Goal: Book appointment/travel/reservation

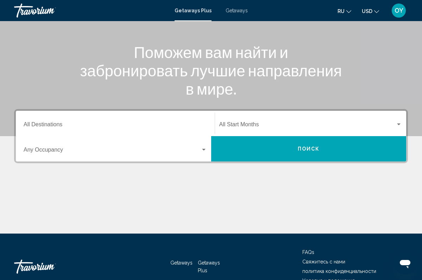
scroll to position [76, 0]
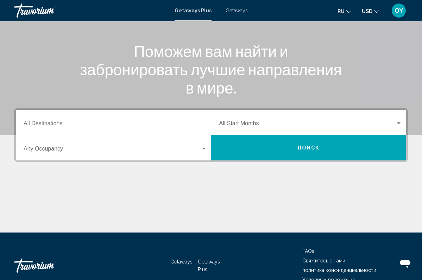
click at [72, 123] on input "Destination All Destinations" at bounding box center [115, 125] width 183 height 6
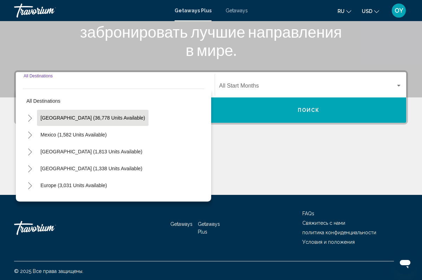
scroll to position [115, 0]
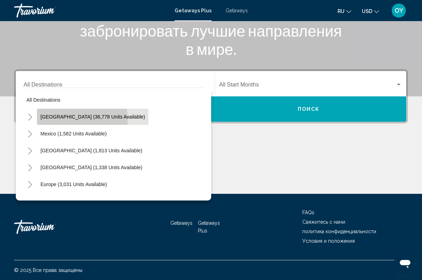
click at [71, 120] on button "[GEOGRAPHIC_DATA] (36,778 units available)" at bounding box center [93, 117] width 112 height 16
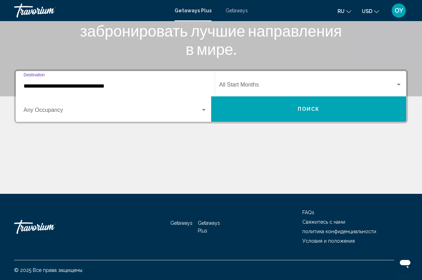
click at [71, 83] on input "**********" at bounding box center [115, 86] width 183 height 6
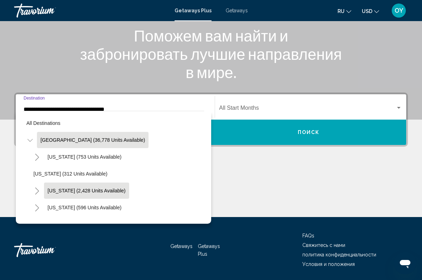
click at [66, 193] on span "[US_STATE] (2,428 units available)" at bounding box center [86, 191] width 78 height 6
type input "**********"
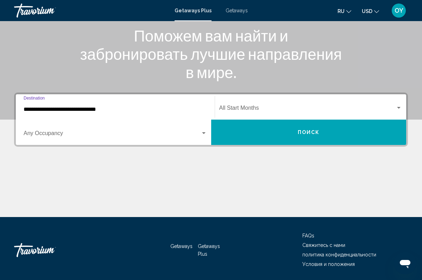
scroll to position [115, 0]
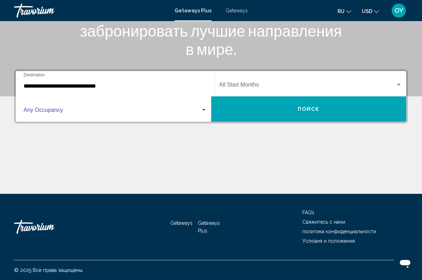
click at [103, 110] on span "Search widget" at bounding box center [112, 111] width 177 height 6
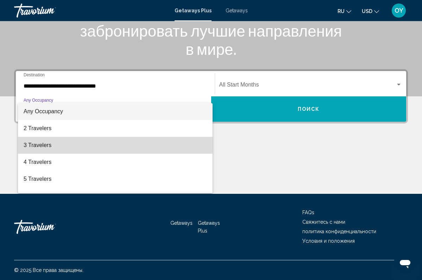
click at [91, 141] on span "3 Travelers" at bounding box center [115, 145] width 183 height 17
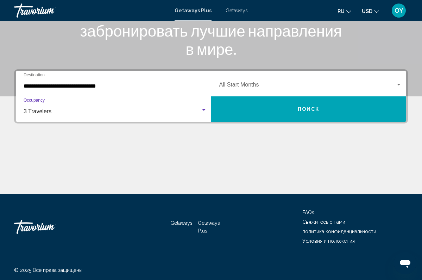
click at [276, 87] on span "Search widget" at bounding box center [307, 86] width 177 height 6
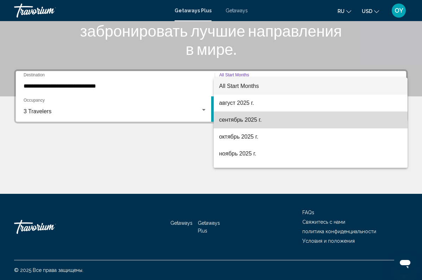
click at [256, 123] on span "сентябрь 2025 г." at bounding box center [310, 120] width 183 height 17
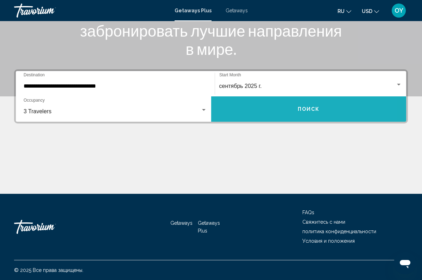
click at [267, 108] on button "Поиск" at bounding box center [308, 108] width 195 height 25
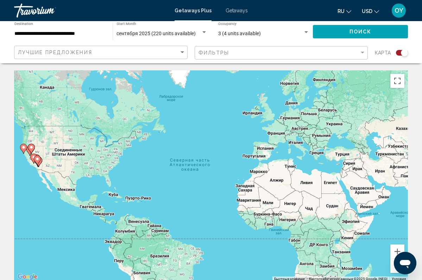
click at [23, 148] on image "Main content" at bounding box center [23, 147] width 4 height 4
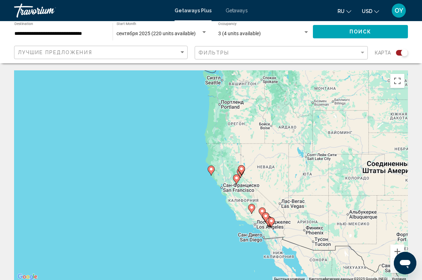
click at [235, 183] on gmp-advanced-marker "Main content" at bounding box center [236, 179] width 7 height 11
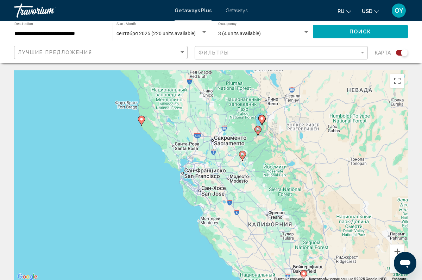
drag, startPoint x: 167, startPoint y: 183, endPoint x: 198, endPoint y: 168, distance: 34.6
click at [199, 168] on div "Чтобы активировать перетаскивание с помощью клавиатуры, нажмите Alt + Ввод. Пос…" at bounding box center [211, 175] width 394 height 211
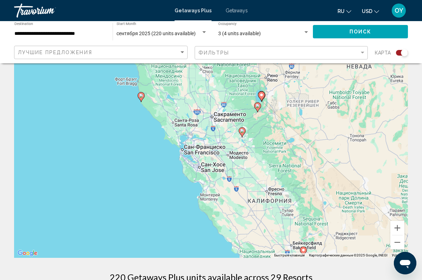
scroll to position [32, 0]
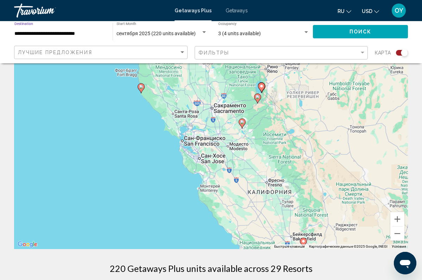
click at [84, 34] on input "**********" at bounding box center [59, 34] width 91 height 6
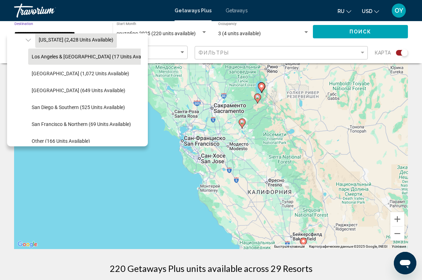
scroll to position [75, 0]
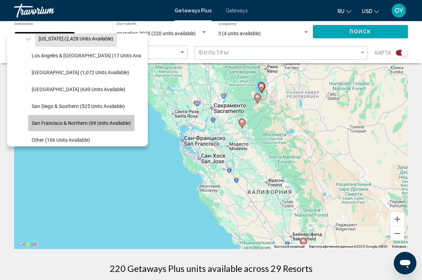
click at [63, 120] on button "San Francisco & Northern (69 units available)" at bounding box center [81, 123] width 106 height 16
type input "**********"
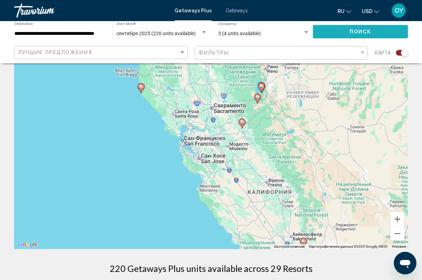
click at [342, 30] on button "Поиск" at bounding box center [360, 31] width 95 height 13
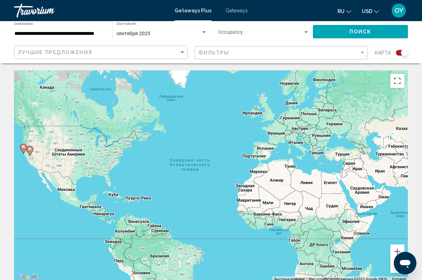
click at [30, 151] on image "Main content" at bounding box center [30, 149] width 4 height 4
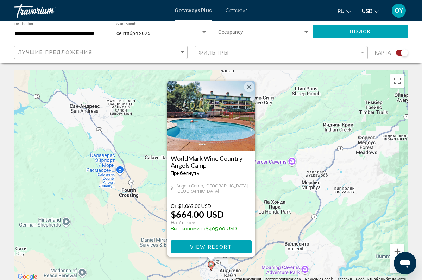
click at [148, 145] on div "Для навигации используйте клавиши со стрелками. Чтобы активировать перетаскиван…" at bounding box center [211, 175] width 394 height 211
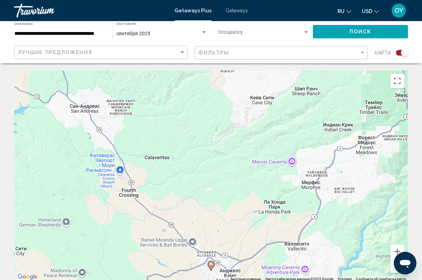
click at [236, 12] on span "Getaways" at bounding box center [237, 11] width 22 height 6
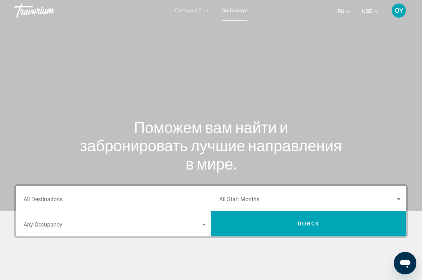
click at [77, 202] on input "Destination All Destinations" at bounding box center [115, 201] width 183 height 6
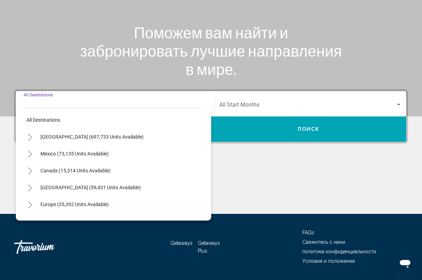
scroll to position [115, 0]
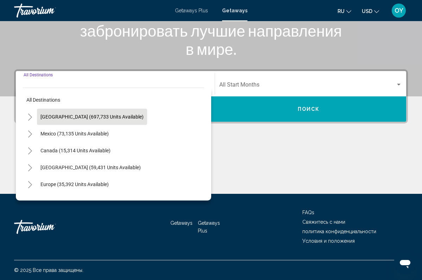
click at [91, 121] on button "[GEOGRAPHIC_DATA] (697,733 units available)" at bounding box center [92, 117] width 110 height 16
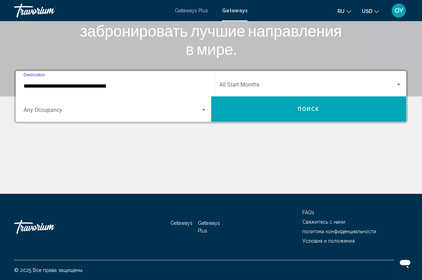
click at [94, 87] on input "**********" at bounding box center [115, 86] width 183 height 6
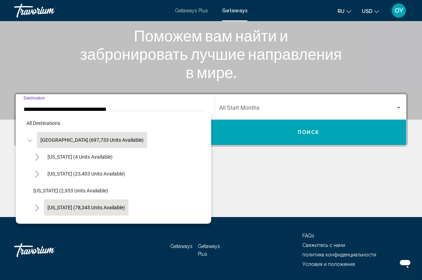
click at [81, 207] on span "[US_STATE] (78,345 units available)" at bounding box center [85, 208] width 77 height 6
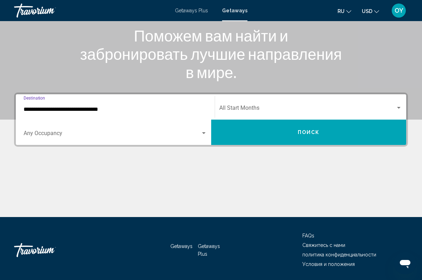
scroll to position [115, 0]
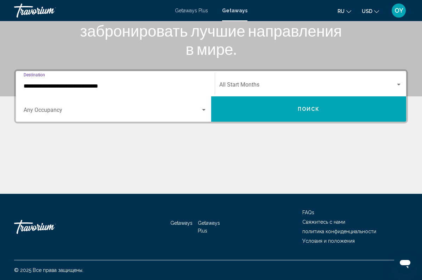
click at [85, 87] on input "**********" at bounding box center [115, 86] width 183 height 6
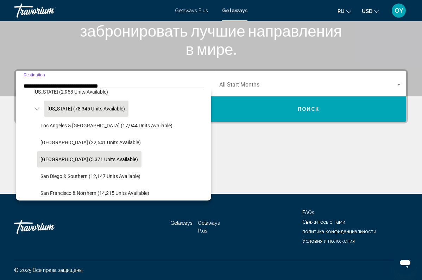
scroll to position [101, 0]
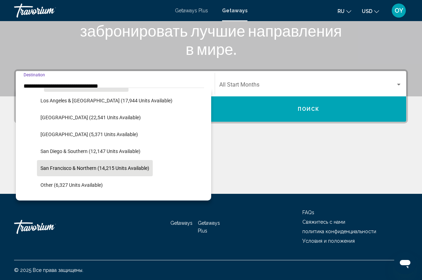
click at [71, 172] on button "San Francisco & Northern (14,215 units available)" at bounding box center [95, 168] width 116 height 16
type input "**********"
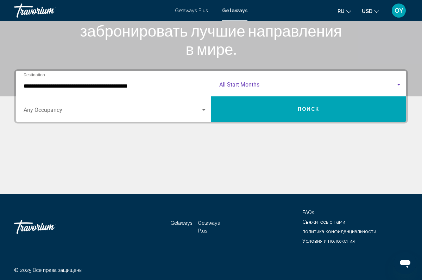
click at [239, 85] on span "Search widget" at bounding box center [307, 86] width 177 height 6
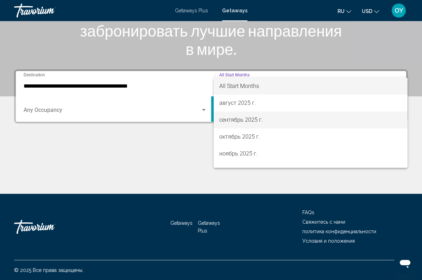
click at [250, 119] on span "сентябрь 2025 г." at bounding box center [310, 120] width 183 height 17
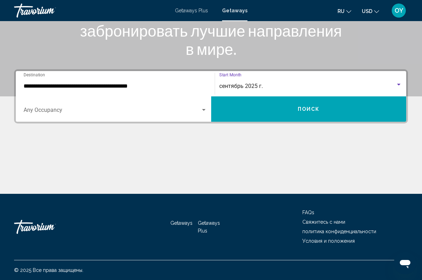
click at [265, 113] on button "Поиск" at bounding box center [308, 108] width 195 height 25
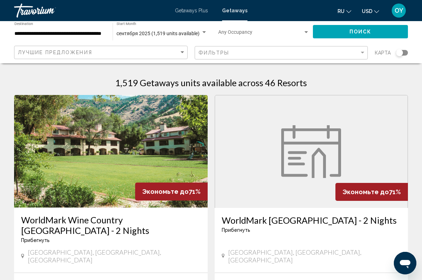
click at [399, 52] on div "Search widget" at bounding box center [399, 52] width 7 height 7
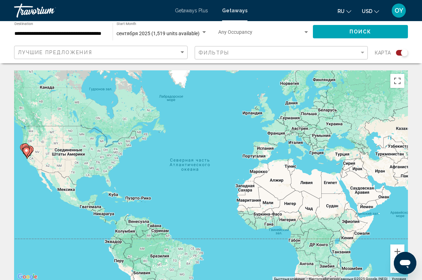
click at [28, 158] on gmp-advanced-marker "Main content" at bounding box center [27, 153] width 7 height 11
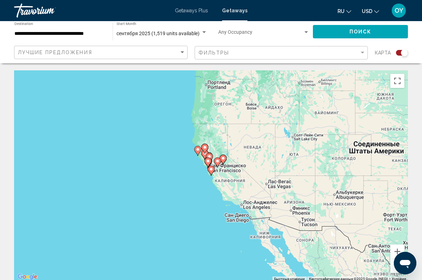
click at [209, 172] on icon "Main content" at bounding box center [211, 170] width 6 height 9
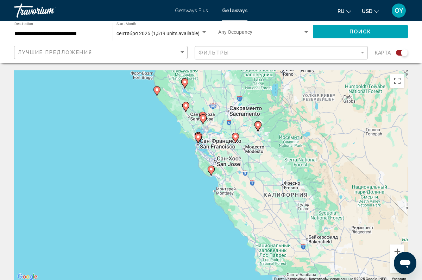
click at [196, 137] on image "Main content" at bounding box center [198, 137] width 4 height 4
type input "**********"
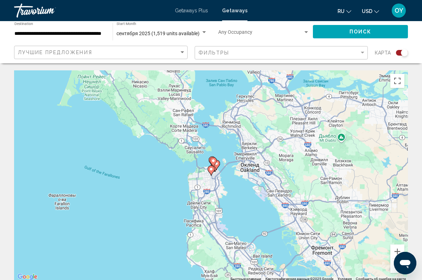
click at [213, 170] on image "Main content" at bounding box center [211, 169] width 4 height 4
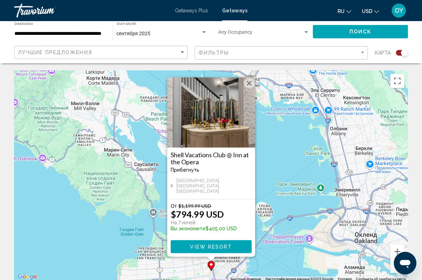
click at [267, 172] on div "Для навигации используйте клавиши со стрелками. Чтобы активировать перетаскиван…" at bounding box center [211, 175] width 394 height 211
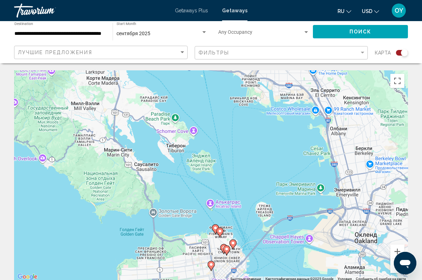
click at [233, 245] on image "Main content" at bounding box center [233, 243] width 4 height 4
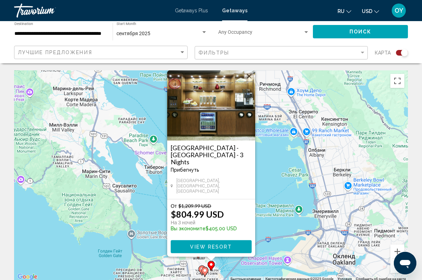
click at [260, 202] on div "Чтобы активировать перетаскивание с помощью клавиатуры, нажмите Alt + Ввод. Пос…" at bounding box center [211, 175] width 394 height 211
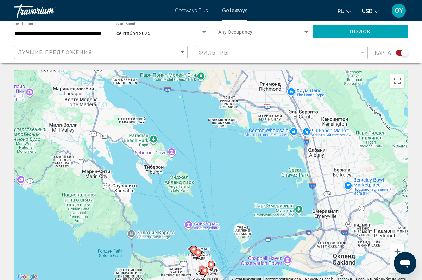
click at [204, 272] on image "Main content" at bounding box center [205, 270] width 4 height 4
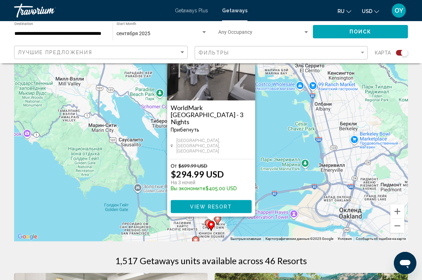
scroll to position [42, 0]
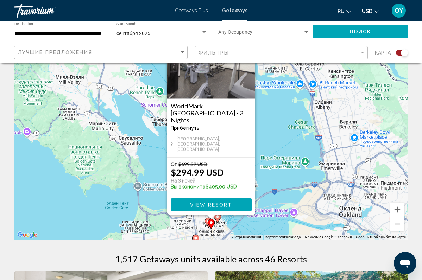
click at [206, 222] on icon "Main content" at bounding box center [208, 222] width 6 height 9
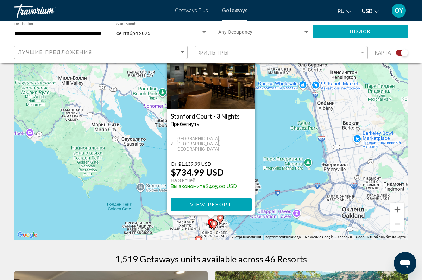
scroll to position [49, 0]
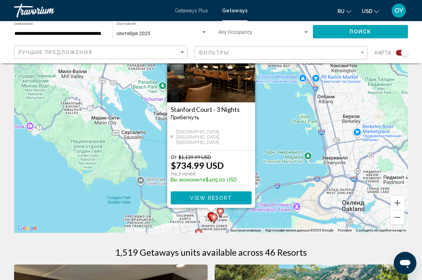
click at [212, 217] on image "Main content" at bounding box center [214, 217] width 4 height 4
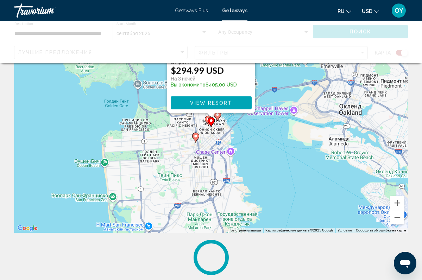
scroll to position [0, 0]
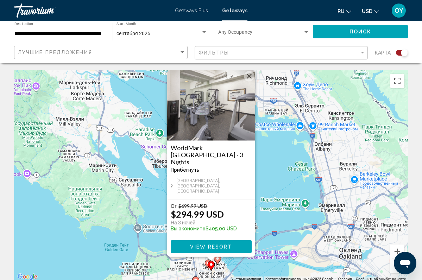
click at [200, 245] on span "View Resort" at bounding box center [211, 247] width 42 height 6
